Goal: Understand site structure: Understand site structure

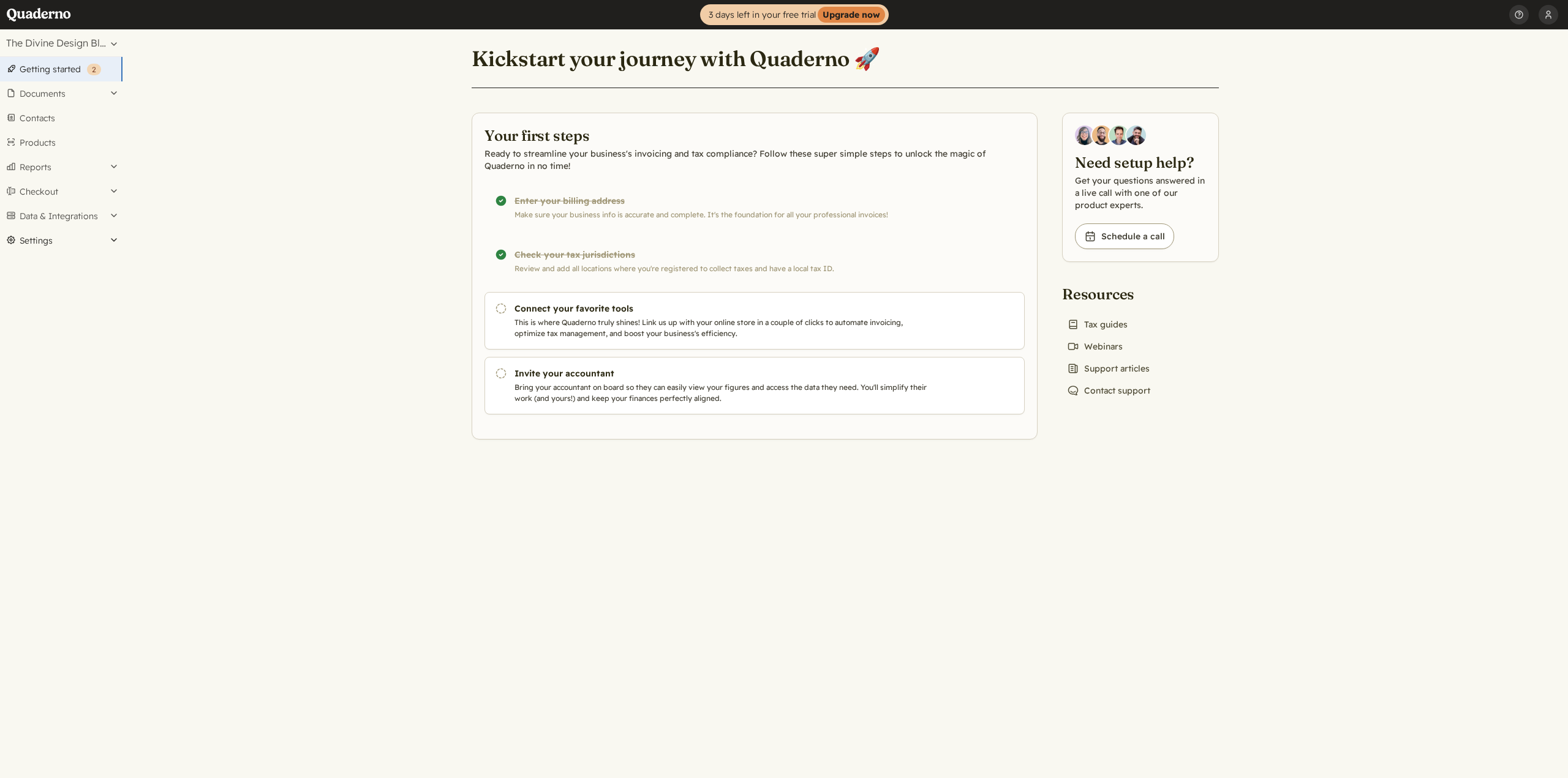
click at [111, 234] on button "Settings" at bounding box center [61, 241] width 122 height 25
click at [1111, 343] on link "Video icon Webinars" at bounding box center [1095, 346] width 66 height 17
click at [1104, 369] on link "News icon Support articles" at bounding box center [1108, 368] width 92 height 17
click at [48, 401] on link "Jurisdictions" at bounding box center [61, 398] width 122 height 17
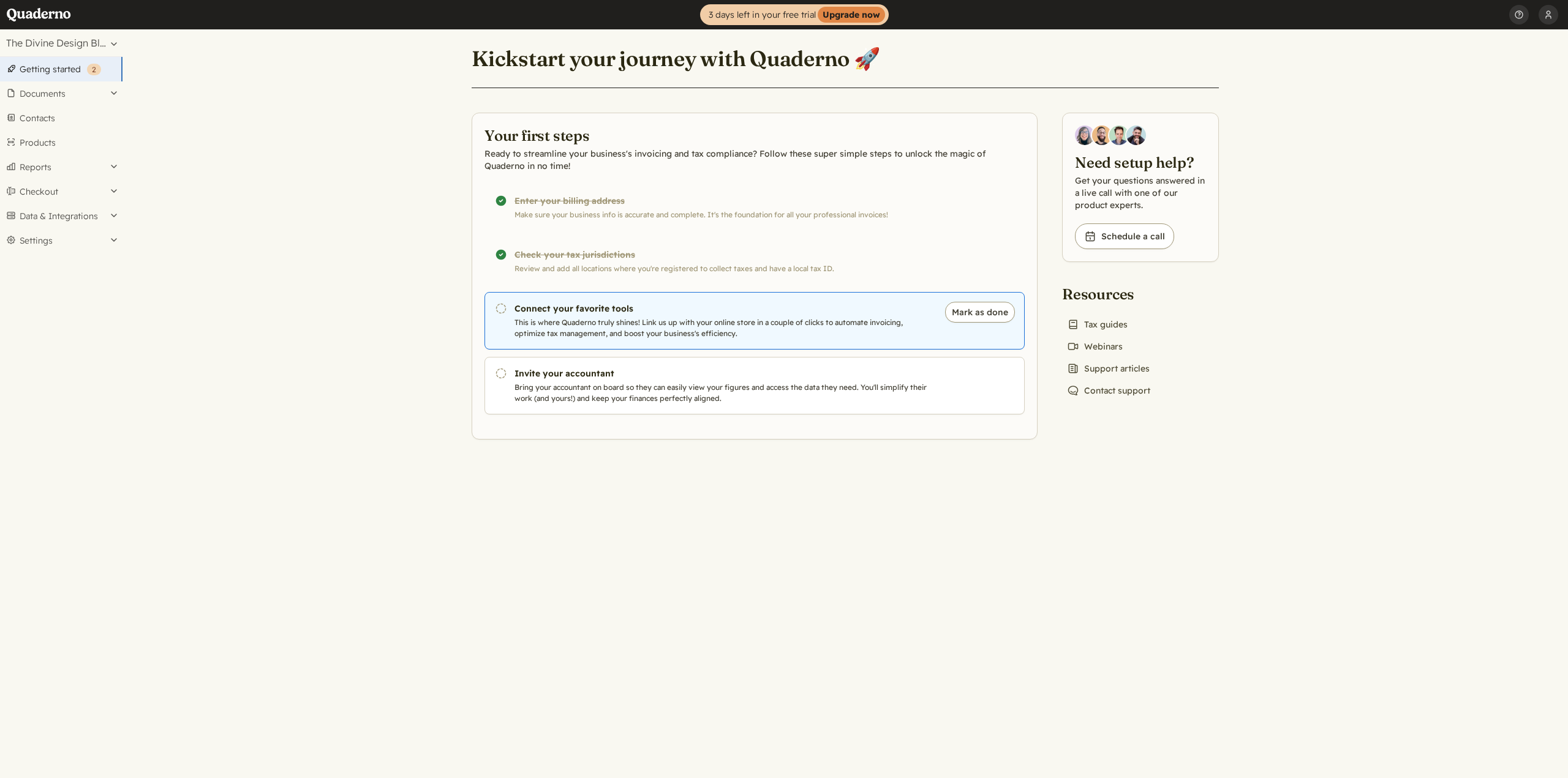
click at [574, 315] on link "Pending Connect your favorite tools This is where Quaderno truly shines! Link u…" at bounding box center [754, 321] width 540 height 57
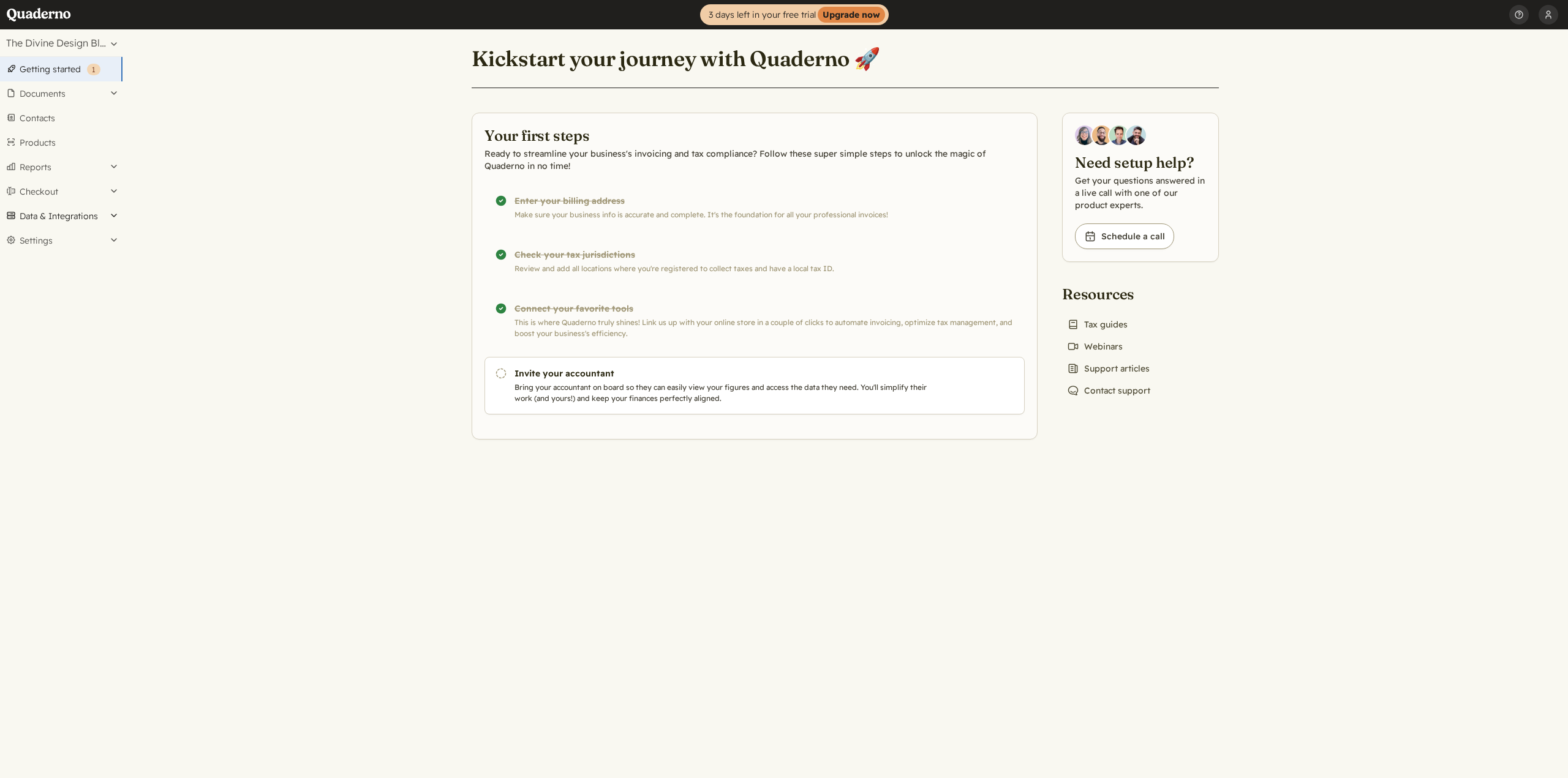
click at [85, 211] on button "Data & Integrations" at bounding box center [61, 216] width 122 height 25
click at [60, 240] on link "Integrations" at bounding box center [61, 237] width 122 height 17
click at [103, 240] on button "Settings" at bounding box center [61, 241] width 122 height 25
click at [68, 278] on link "Business data" at bounding box center [61, 274] width 122 height 17
